Goal: Navigation & Orientation: Find specific page/section

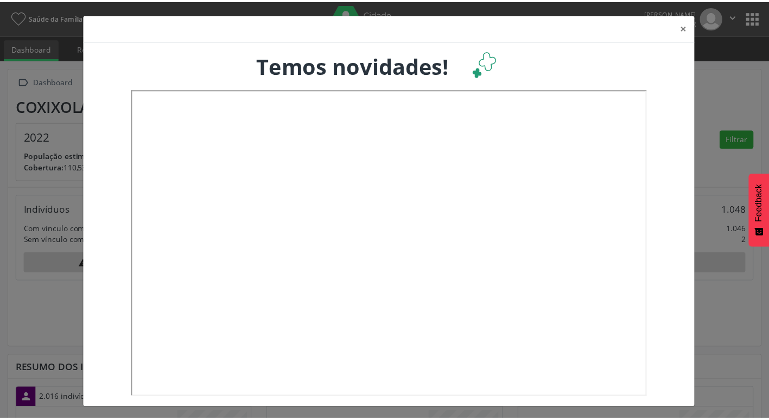
scroll to position [180, 254]
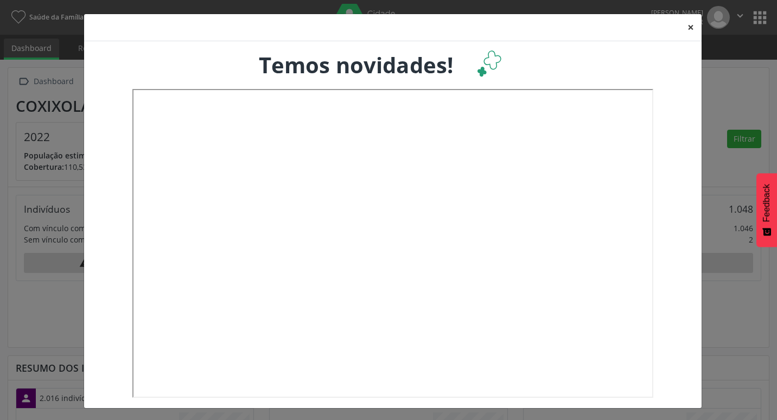
click at [693, 28] on button "×" at bounding box center [691, 27] width 22 height 27
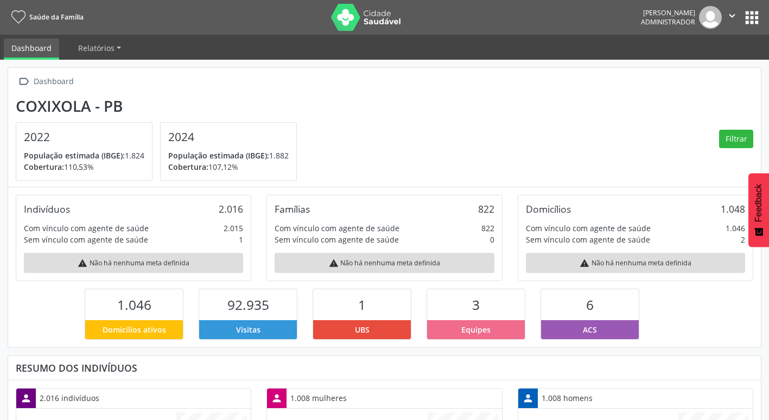
scroll to position [542714, 542643]
click at [759, 18] on button "apps" at bounding box center [752, 17] width 19 height 19
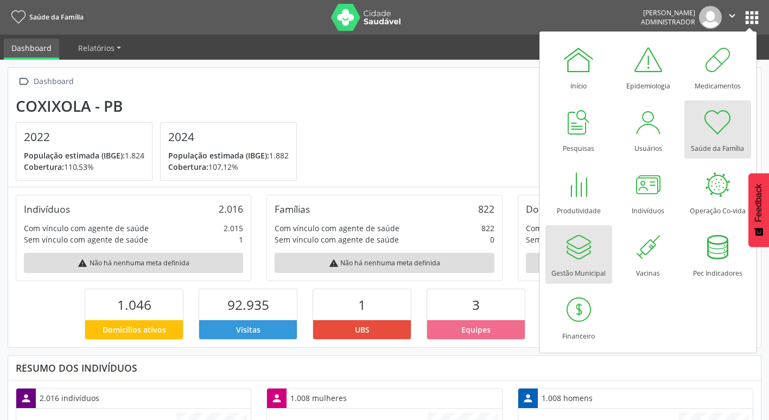
click at [581, 268] on div "Gestão Municipal" at bounding box center [579, 270] width 54 height 15
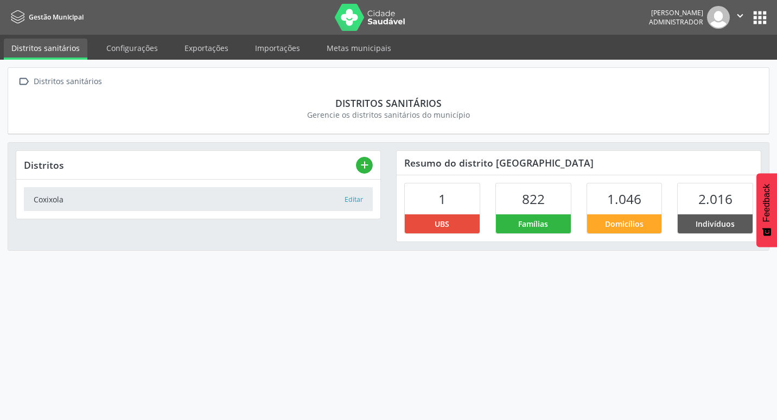
click at [772, 8] on nav "Gestão Municipal José Marivaldo Leopoldo Administrador  Configurações Sair apps" at bounding box center [388, 17] width 777 height 35
click at [761, 20] on button "apps" at bounding box center [760, 17] width 19 height 19
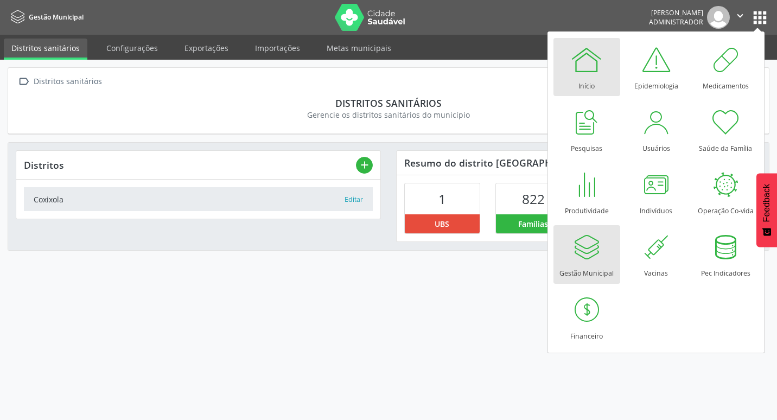
click at [591, 75] on div at bounding box center [587, 59] width 33 height 33
